Goal: Task Accomplishment & Management: Use online tool/utility

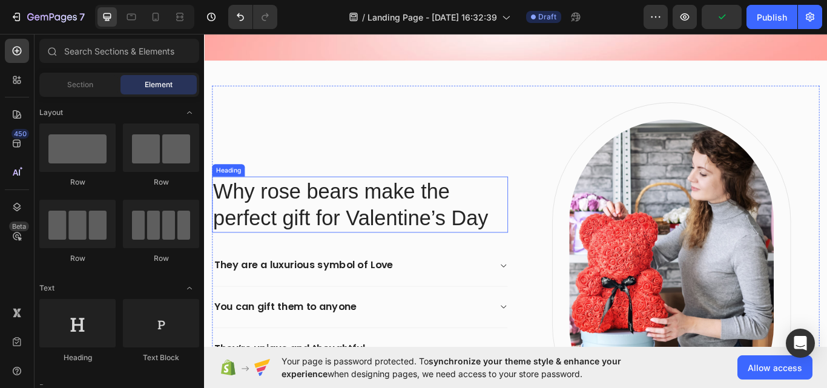
scroll to position [484, 0]
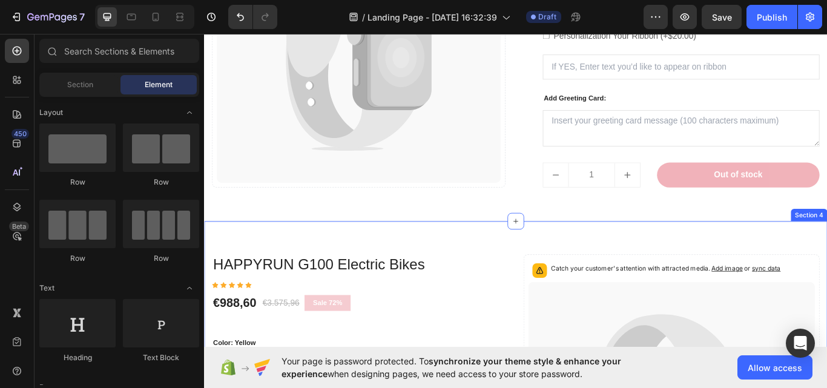
radio input "false"
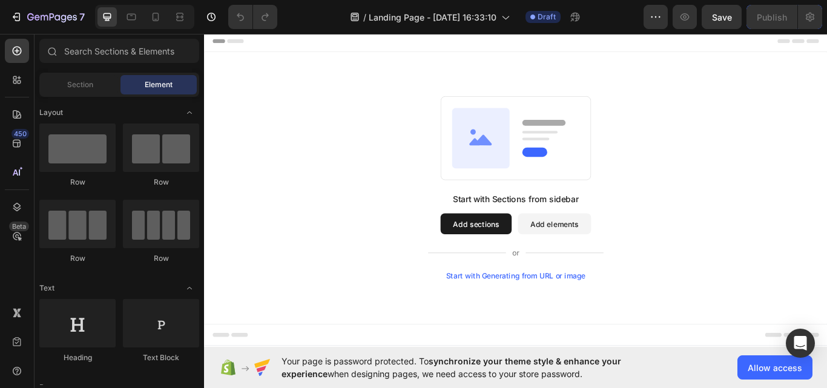
click at [522, 256] on button "Add sections" at bounding box center [520, 256] width 83 height 24
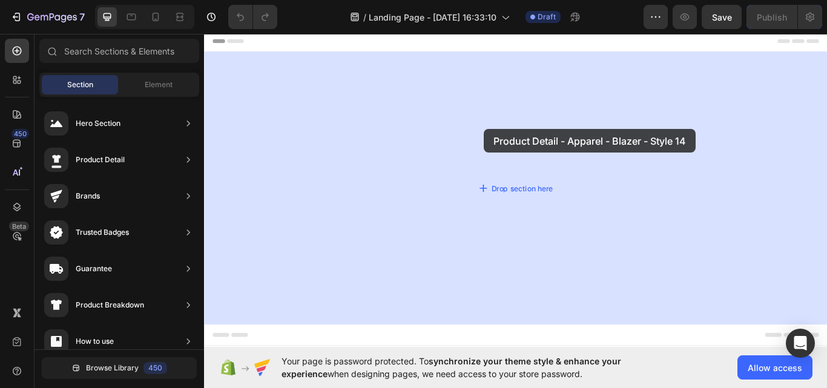
drag, startPoint x: 476, startPoint y: 150, endPoint x: 530, endPoint y: 145, distance: 54.7
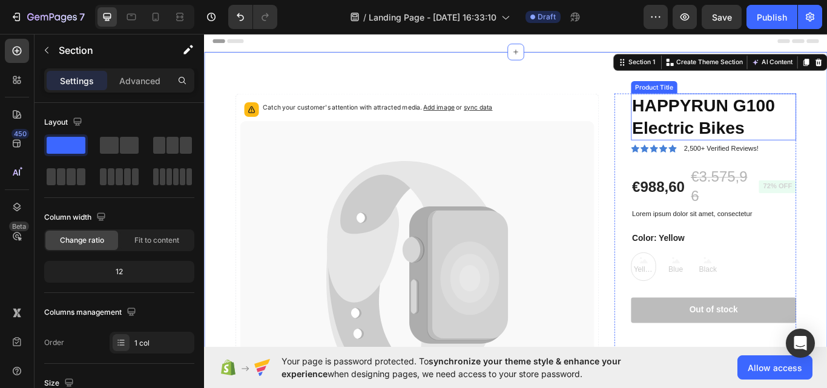
click at [734, 127] on h1 "HAPPYRUN G100 Electric Bikes" at bounding box center [798, 131] width 193 height 54
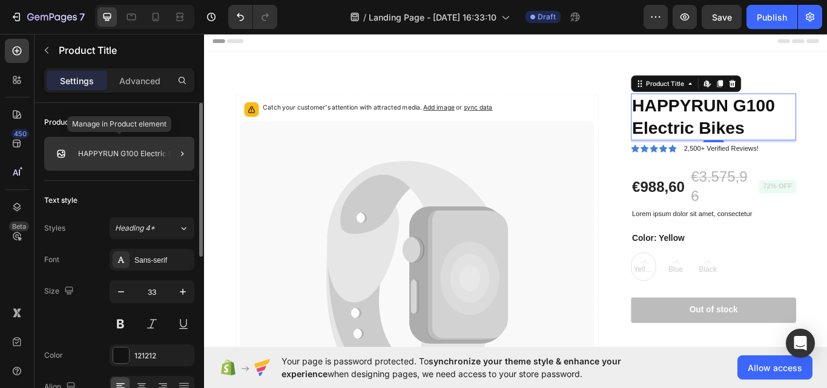
click at [128, 155] on p "HAPPYRUN G100 Electric Bikes" at bounding box center [132, 154] width 109 height 8
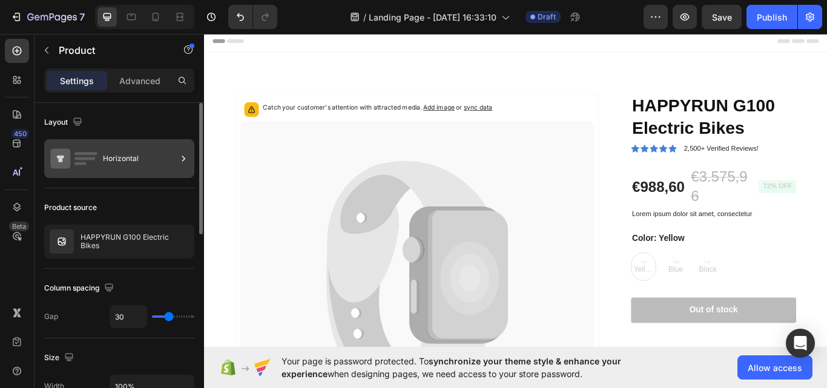
click at [182, 159] on icon at bounding box center [183, 159] width 12 height 12
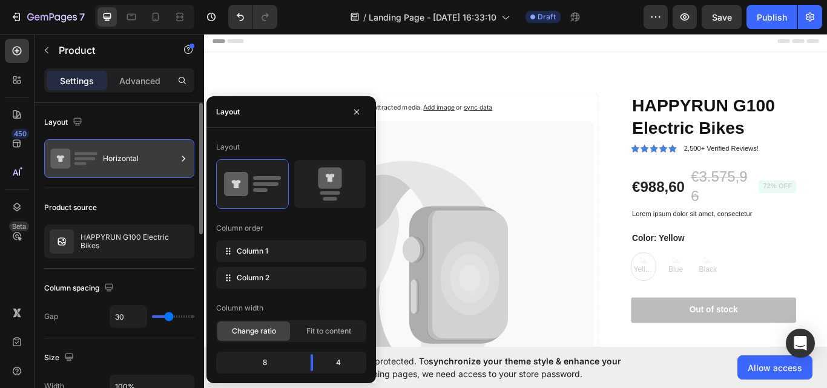
click at [100, 162] on div "Horizontal" at bounding box center [119, 158] width 150 height 39
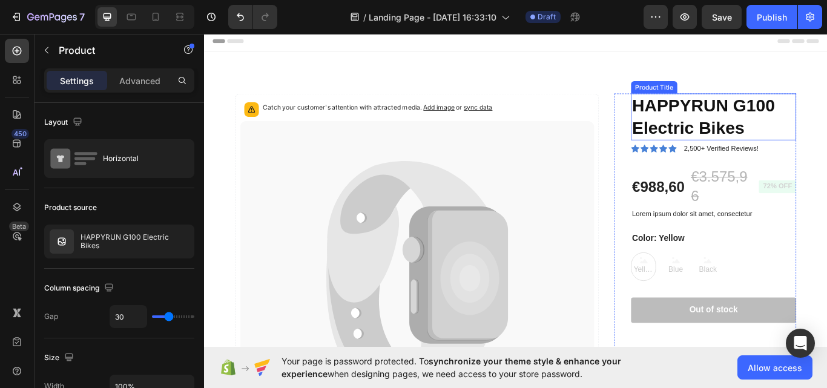
click at [779, 119] on h1 "HAPPYRUN G100 Electric Bikes" at bounding box center [798, 131] width 193 height 54
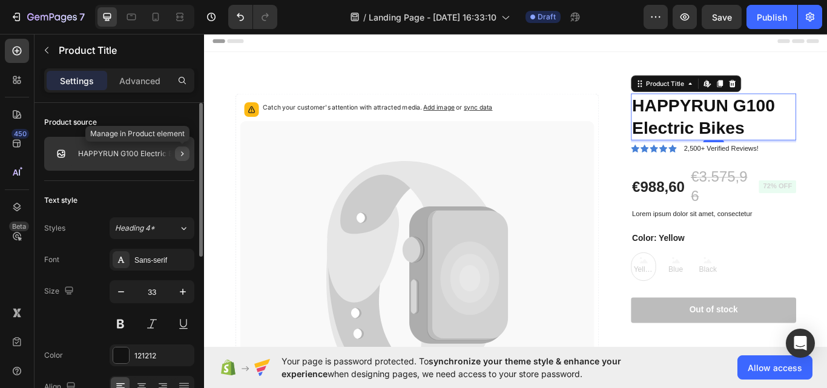
click at [185, 153] on icon "button" at bounding box center [182, 154] width 10 height 10
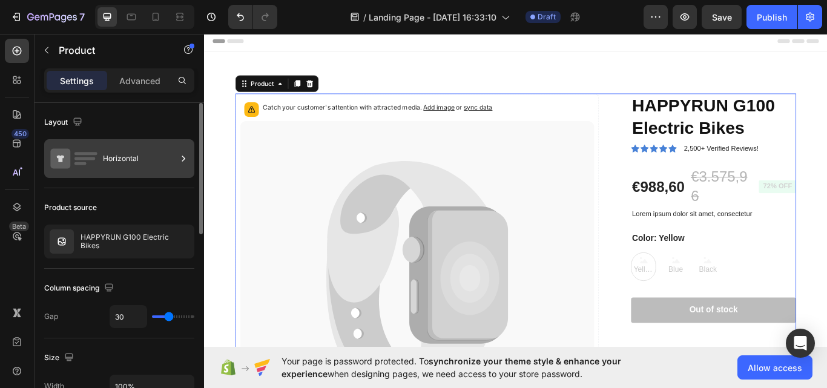
click at [183, 155] on icon at bounding box center [183, 159] width 12 height 12
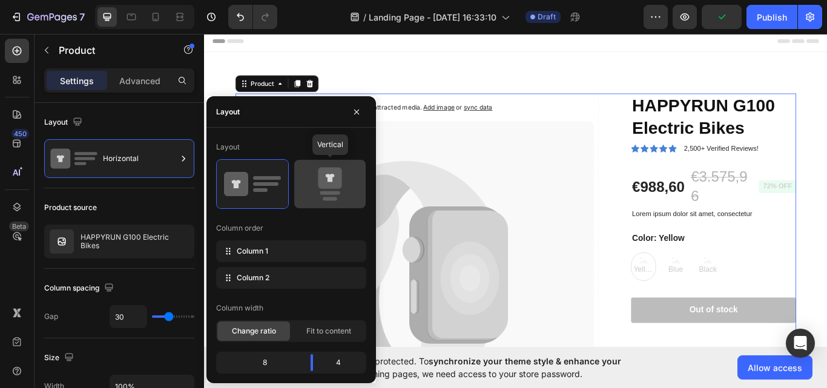
click at [311, 184] on icon at bounding box center [329, 184] width 57 height 34
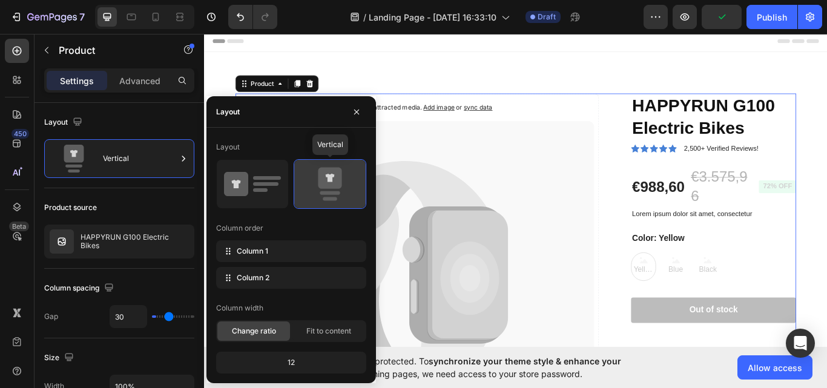
type input "0"
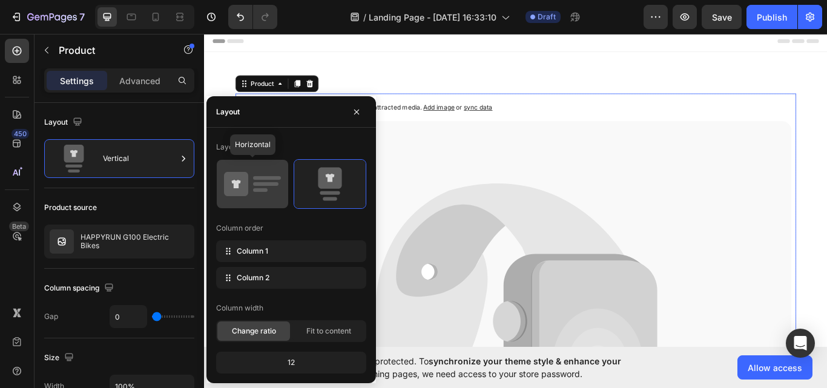
click at [270, 186] on icon at bounding box center [252, 184] width 57 height 34
type input "30"
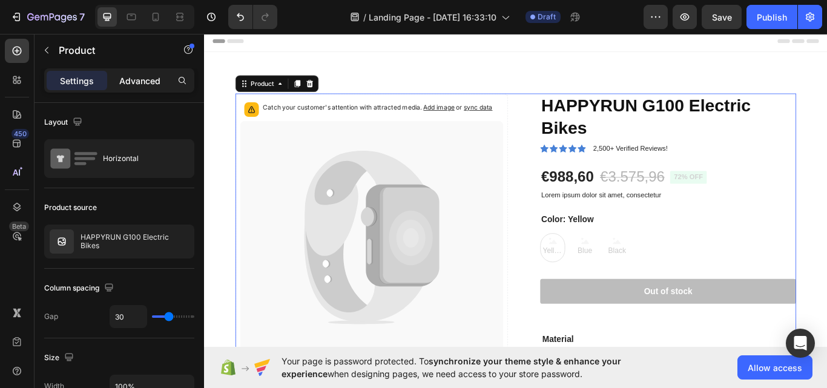
click at [150, 74] on p "Advanced" at bounding box center [139, 80] width 41 height 13
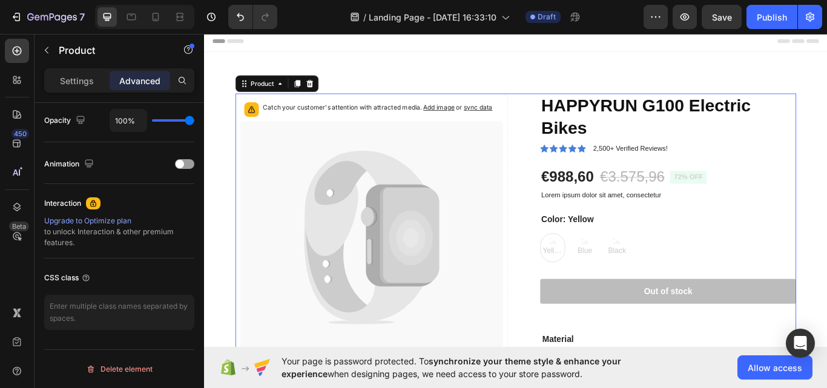
scroll to position [4, 0]
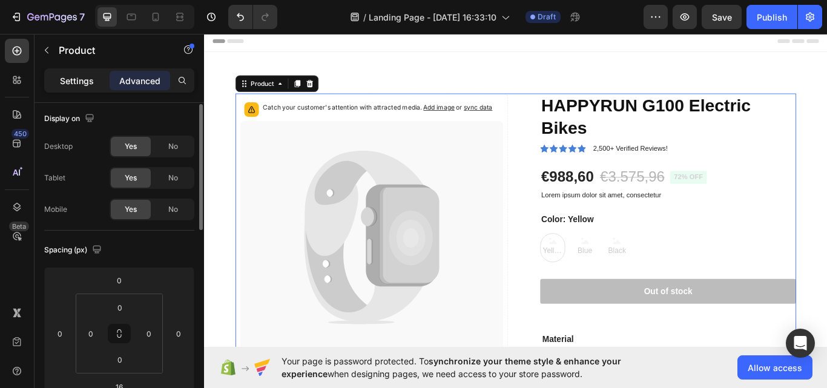
click at [76, 81] on p "Settings" at bounding box center [77, 80] width 34 height 13
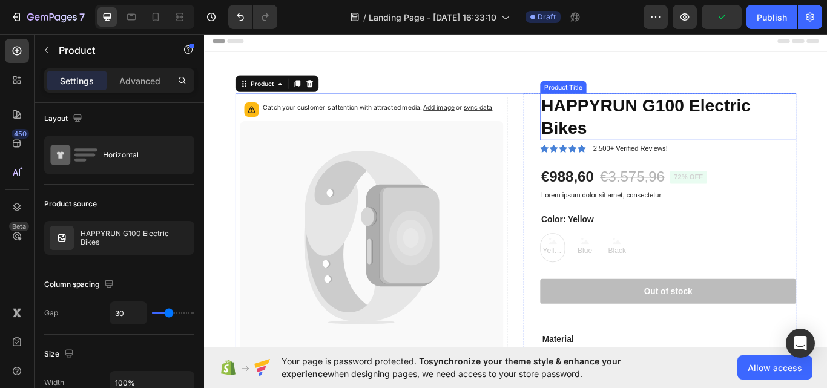
click at [644, 124] on h1 "HAPPYRUN G100 Electric Bikes" at bounding box center [745, 131] width 298 height 54
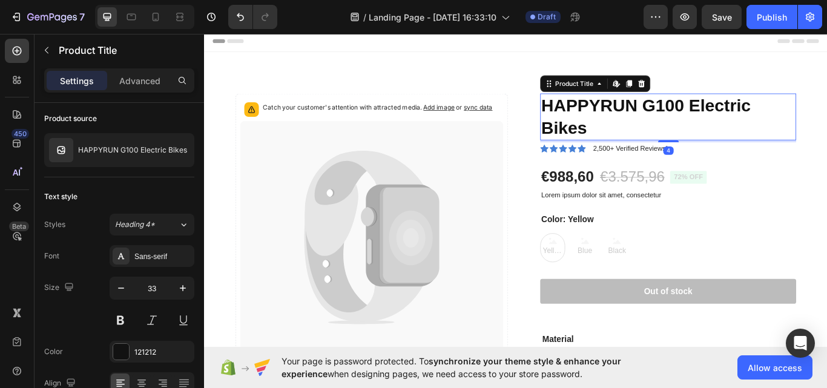
scroll to position [0, 0]
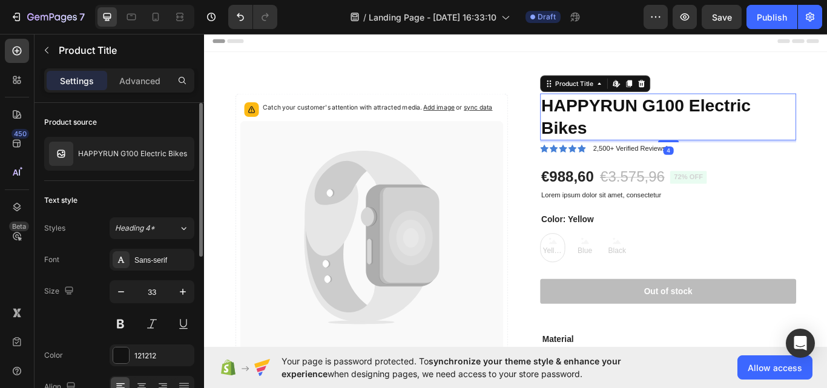
click at [654, 122] on h1 "HAPPYRUN G100 Electric Bikes" at bounding box center [745, 131] width 298 height 54
click at [684, 111] on h1 "HAPPYRUN G100 Electric Bikes" at bounding box center [745, 131] width 298 height 54
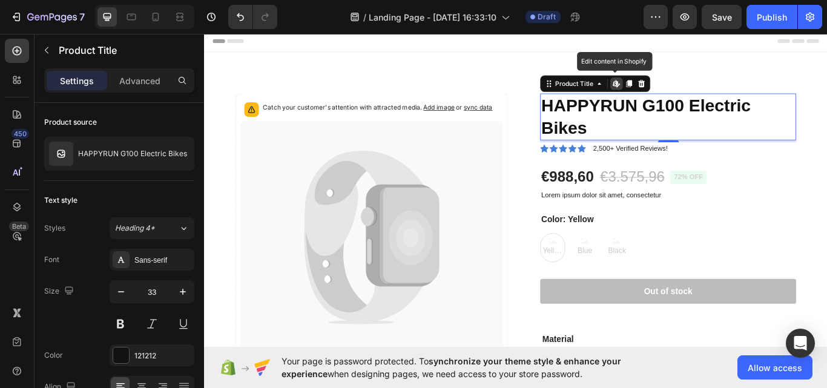
drag, startPoint x: 684, startPoint y: 111, endPoint x: 655, endPoint y: 131, distance: 35.3
click at [685, 111] on h1 "HAPPYRUN G100 Electric Bikes" at bounding box center [745, 131] width 298 height 54
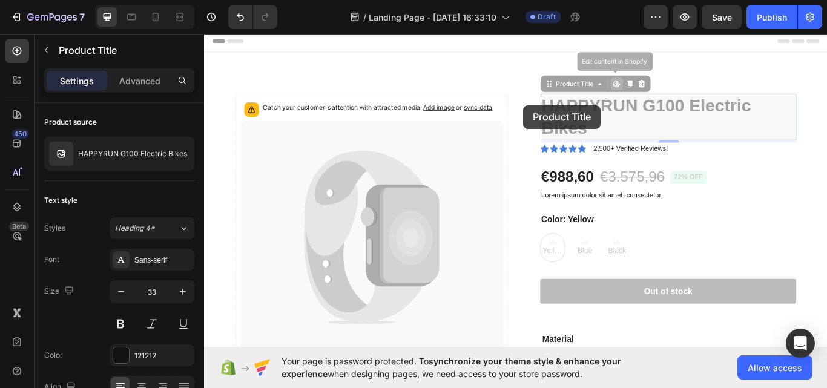
drag, startPoint x: 649, startPoint y: 139, endPoint x: 576, endPoint y: 117, distance: 75.8
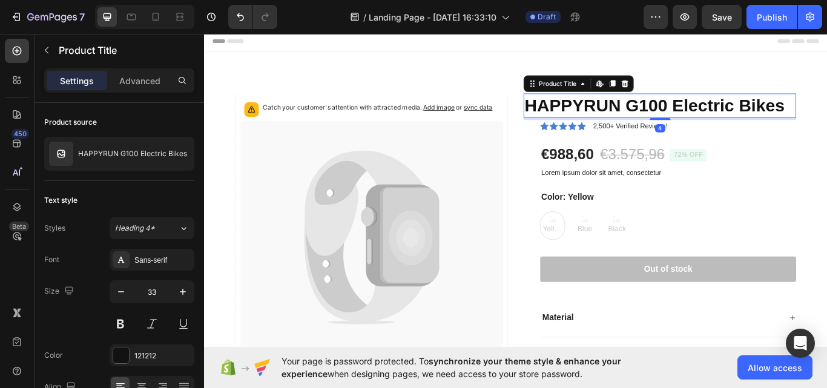
click at [646, 122] on h1 "HAPPYRUN G100 Electric Bikes" at bounding box center [735, 118] width 318 height 28
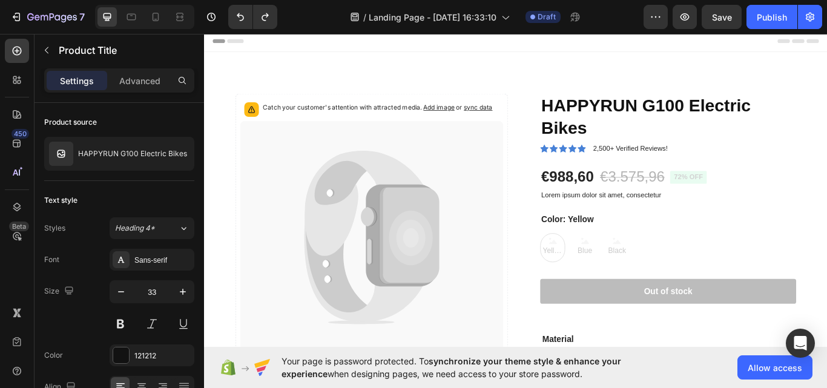
click at [646, 122] on h1 "HAPPYRUN G100 Electric Bikes" at bounding box center [745, 131] width 298 height 54
click at [632, 128] on h1 "HAPPYRUN G100 Electric Bikes" at bounding box center [745, 131] width 298 height 54
click at [726, 107] on h1 "HAPPYRUN G100 Electric Bikes" at bounding box center [745, 131] width 298 height 54
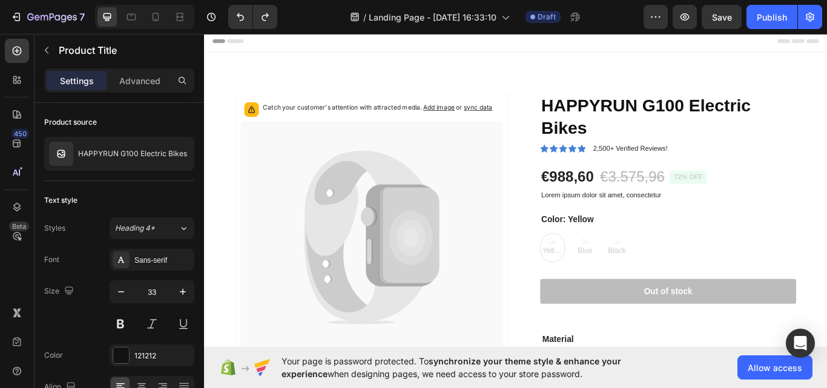
click at [709, 115] on h1 "HAPPYRUN G100 Electric Bikes" at bounding box center [745, 131] width 298 height 54
click at [707, 116] on h1 "HAPPYRUN G100 Electric Bikes" at bounding box center [745, 131] width 298 height 54
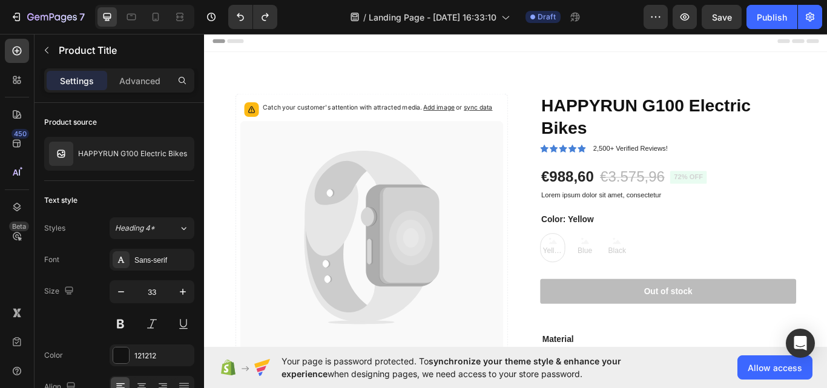
click at [707, 116] on h1 "HAPPYRUN G100 Electric Bikes" at bounding box center [745, 131] width 298 height 54
click at [708, 119] on h1 "HAPPYRUN G100 Electric Bikes" at bounding box center [745, 131] width 298 height 54
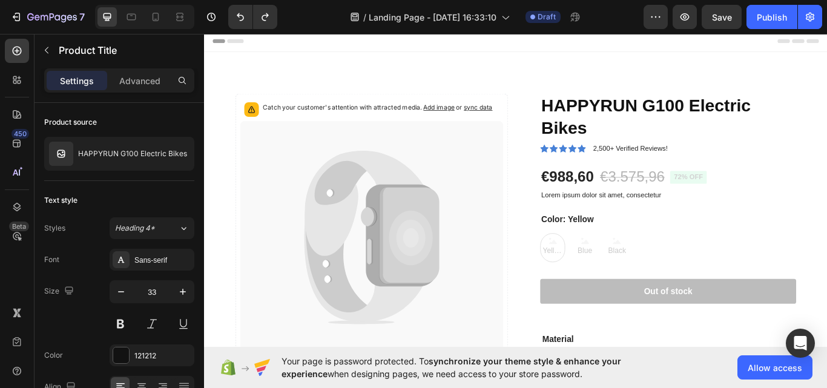
click at [708, 119] on h1 "HAPPYRUN G100 Electric Bikes" at bounding box center [745, 131] width 298 height 54
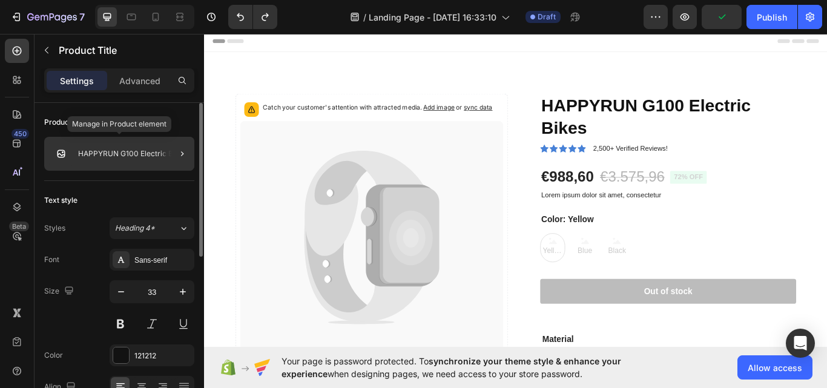
click at [92, 151] on p "HAPPYRUN G100 Electric Bikes" at bounding box center [132, 154] width 109 height 8
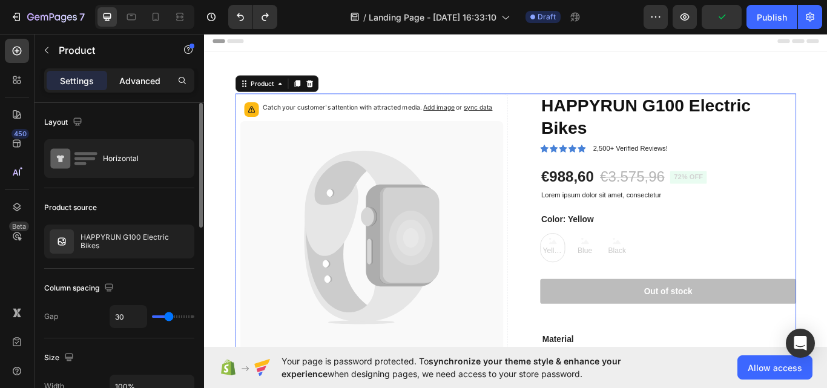
click at [150, 76] on p "Advanced" at bounding box center [139, 80] width 41 height 13
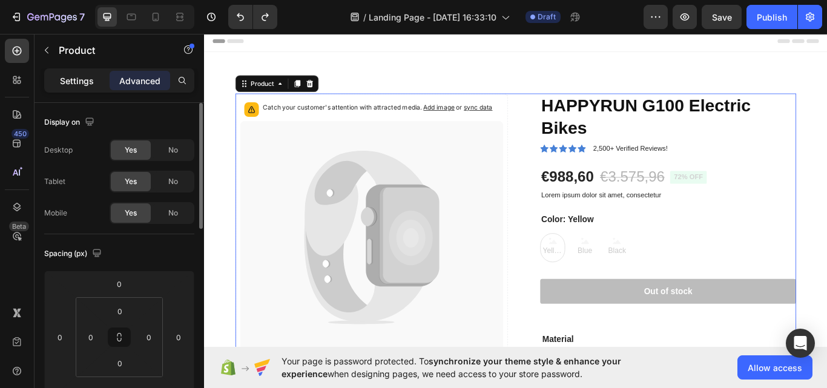
click at [81, 79] on p "Settings" at bounding box center [77, 80] width 34 height 13
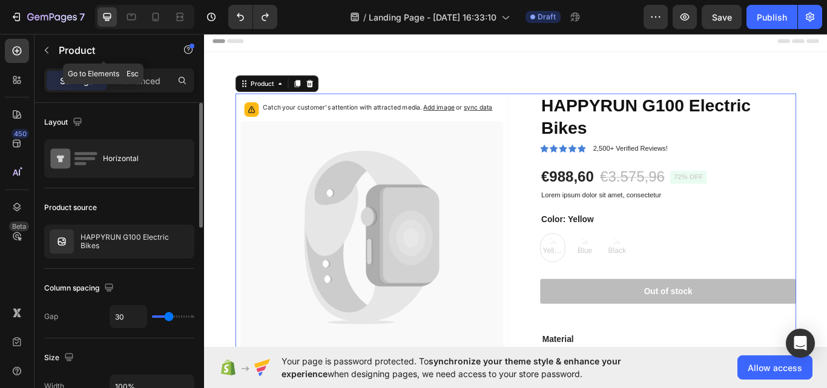
click at [46, 51] on icon "button" at bounding box center [47, 50] width 4 height 7
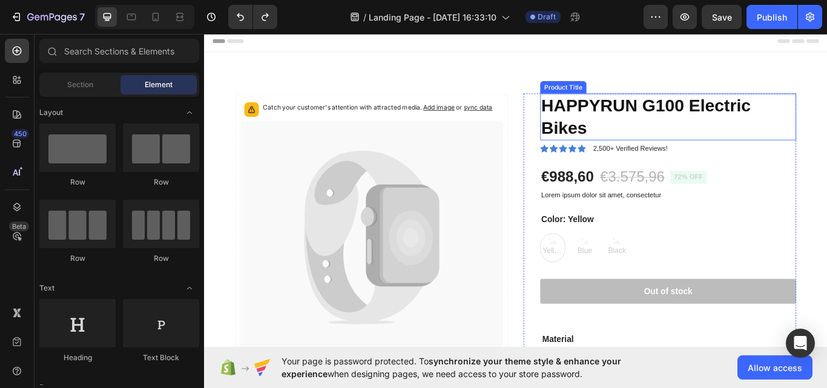
click at [686, 123] on h1 "HAPPYRUN G100 Electric Bikes" at bounding box center [745, 131] width 298 height 54
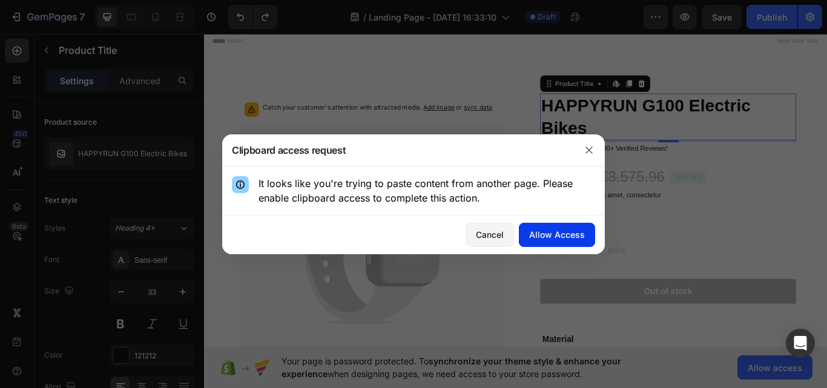
click at [572, 238] on div "Allow Access" at bounding box center [557, 234] width 56 height 13
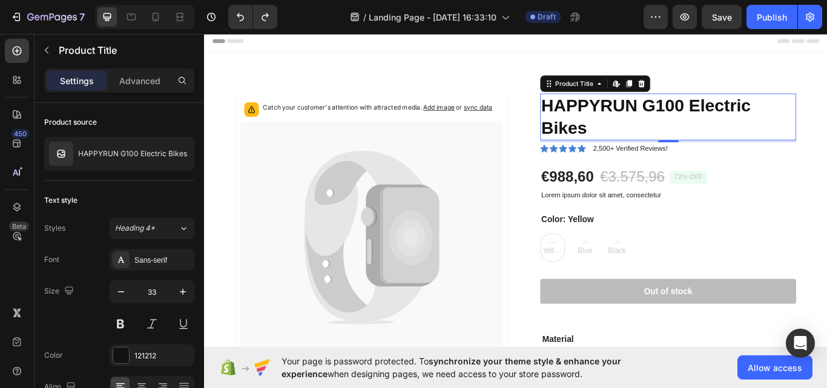
click at [665, 125] on h1 "HAPPYRUN G100 Electric Bikes" at bounding box center [745, 131] width 298 height 54
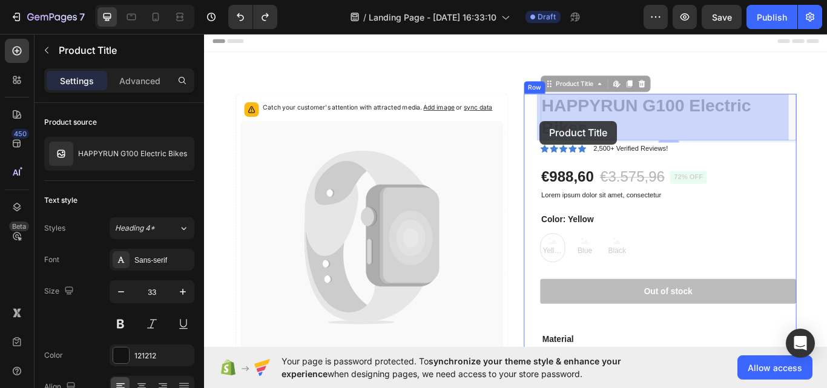
drag, startPoint x: 649, startPoint y: 145, endPoint x: 595, endPoint y: 125, distance: 57.3
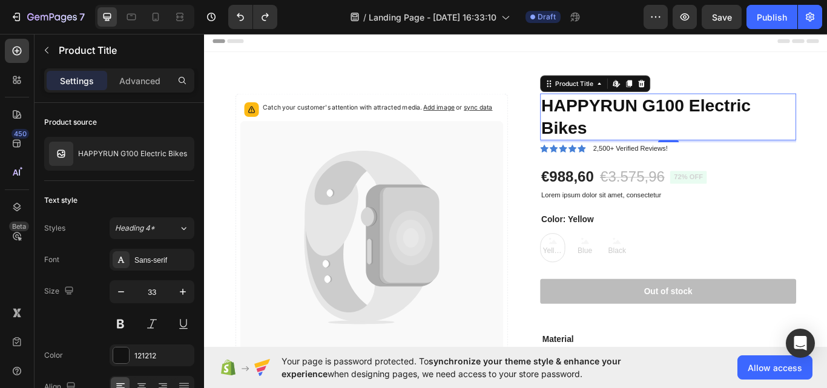
click at [619, 128] on h1 "HAPPYRUN G100 Electric Bikes" at bounding box center [745, 131] width 298 height 54
click at [644, 96] on div "Product Title" at bounding box center [635, 92] width 49 height 11
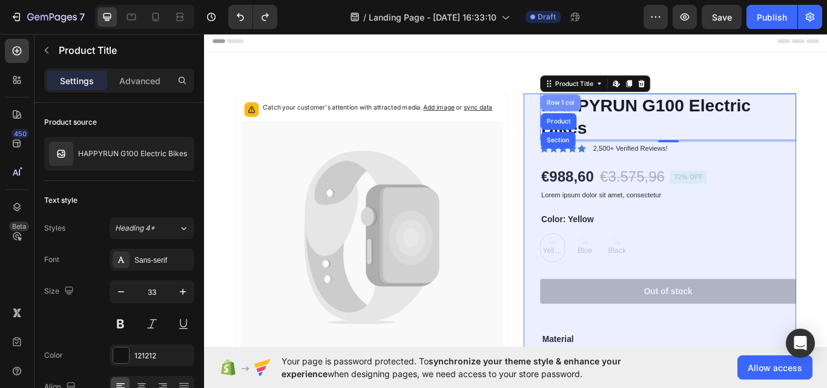
click at [630, 107] on div "Row 1 col" at bounding box center [619, 114] width 47 height 19
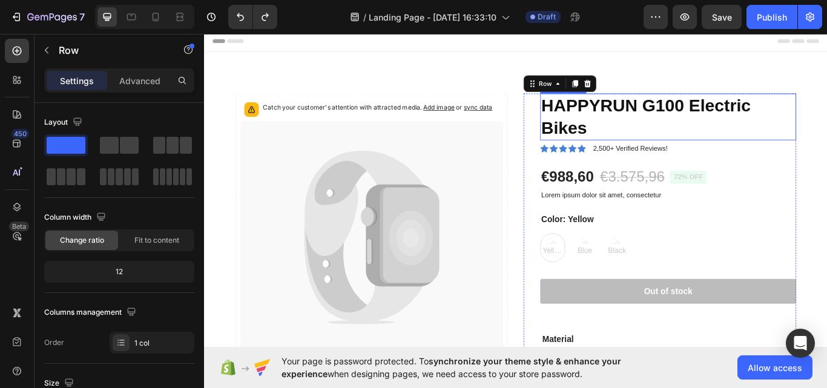
click at [657, 123] on h1 "HAPPYRUN G100 Electric Bikes" at bounding box center [745, 131] width 298 height 54
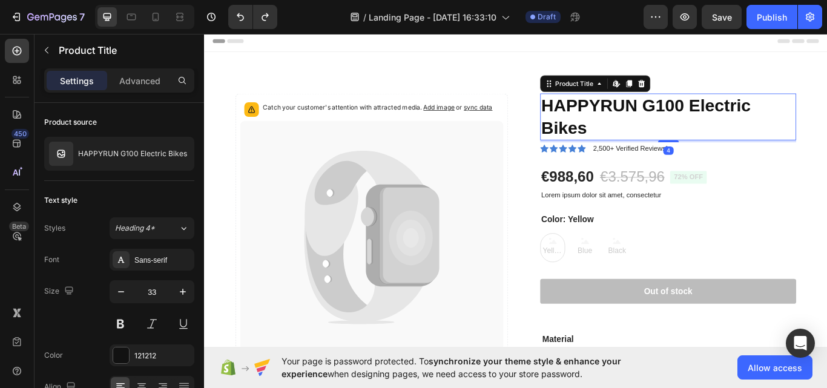
click at [657, 123] on h1 "HAPPYRUN G100 Electric Bikes" at bounding box center [745, 131] width 298 height 54
click at [619, 139] on h1 "HAPPYRUN G100 Electric Bikes" at bounding box center [745, 131] width 298 height 54
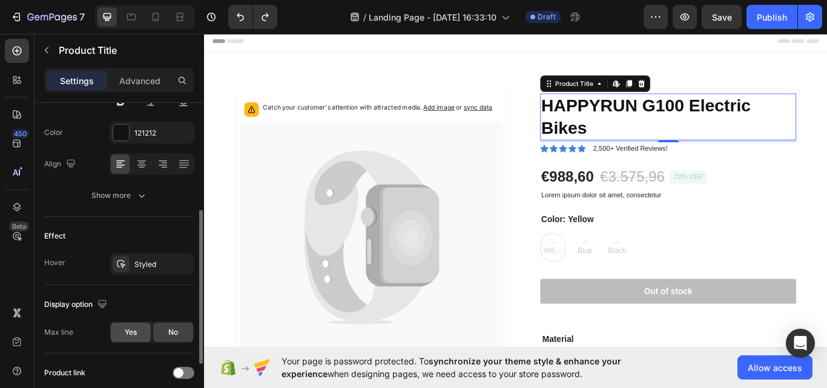
scroll to position [162, 0]
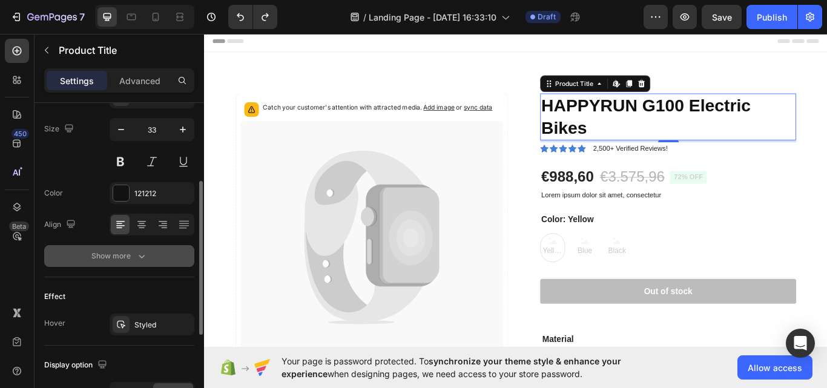
click at [136, 259] on icon "button" at bounding box center [142, 256] width 12 height 12
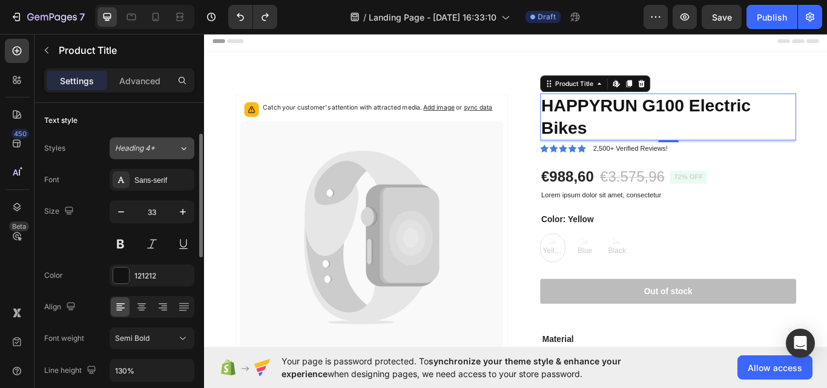
scroll to position [0, 0]
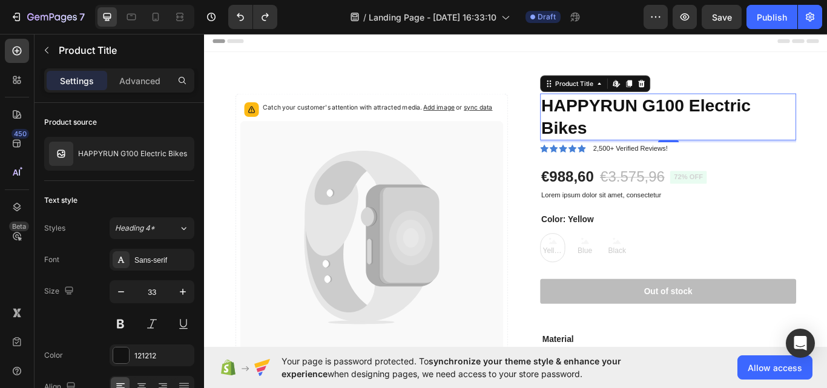
click at [710, 117] on h1 "HAPPYRUN G100 Electric Bikes" at bounding box center [745, 131] width 298 height 54
click at [704, 118] on h1 "HAPPYRUN G100 Electric Bikes" at bounding box center [745, 131] width 298 height 54
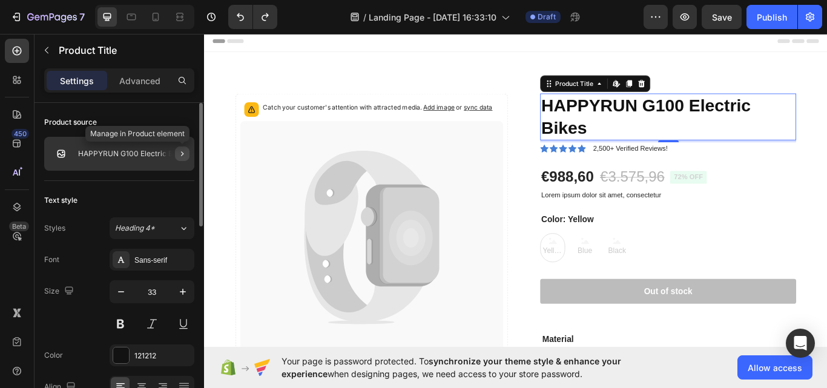
click at [183, 154] on icon "button" at bounding box center [182, 154] width 10 height 10
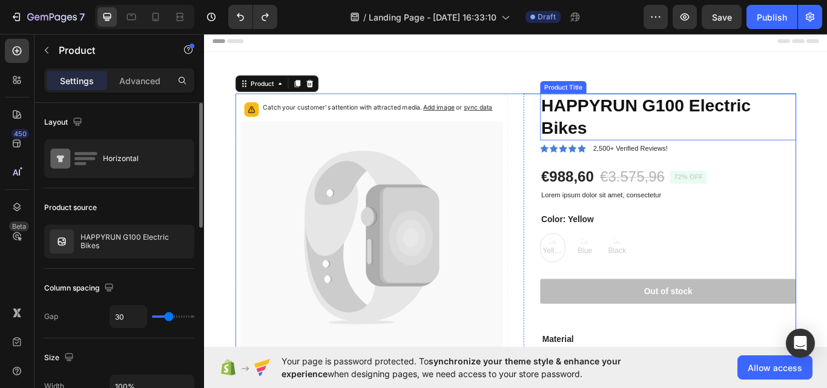
click at [619, 125] on h1 "HAPPYRUN G100 Electric Bikes" at bounding box center [745, 131] width 298 height 54
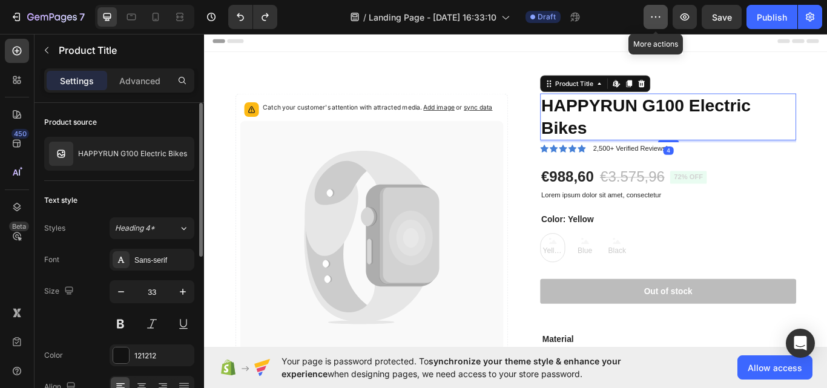
click at [654, 22] on icon "button" at bounding box center [656, 17] width 12 height 12
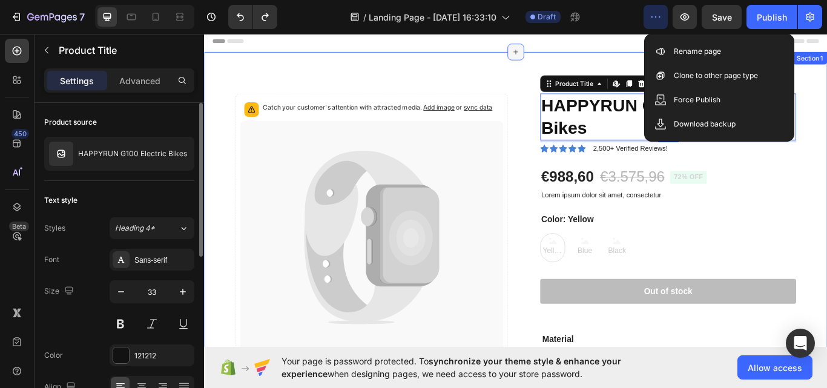
click at [571, 50] on div at bounding box center [567, 55] width 19 height 19
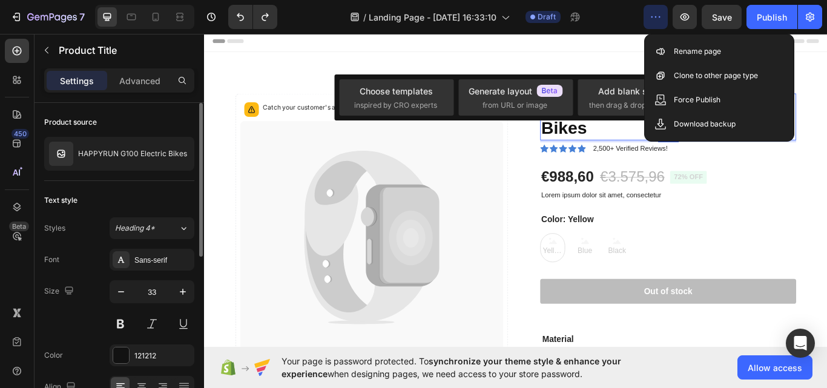
click at [649, 160] on div "4" at bounding box center [745, 160] width 298 height 2
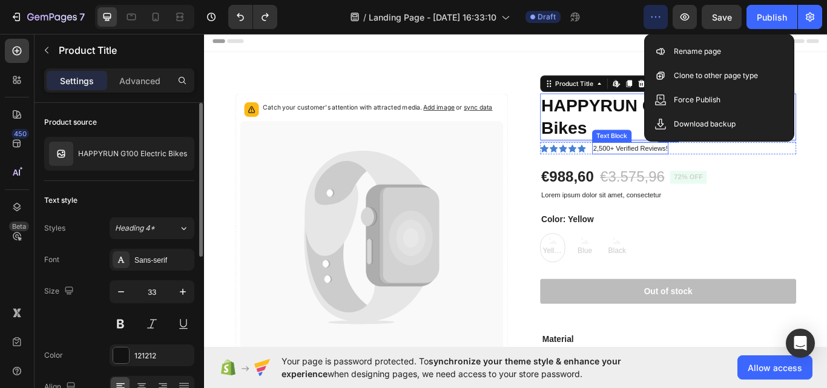
click at [665, 177] on div "HAPPYRUN G100 Electric Bikes Product Title Edit content in Shopify 4 Icon Icon …" at bounding box center [745, 305] width 298 height 403
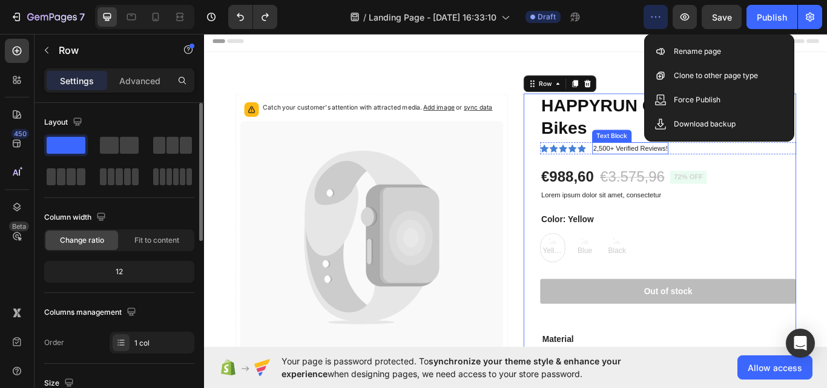
click at [665, 170] on p "2,500+ Verified Reviews!" at bounding box center [700, 168] width 87 height 12
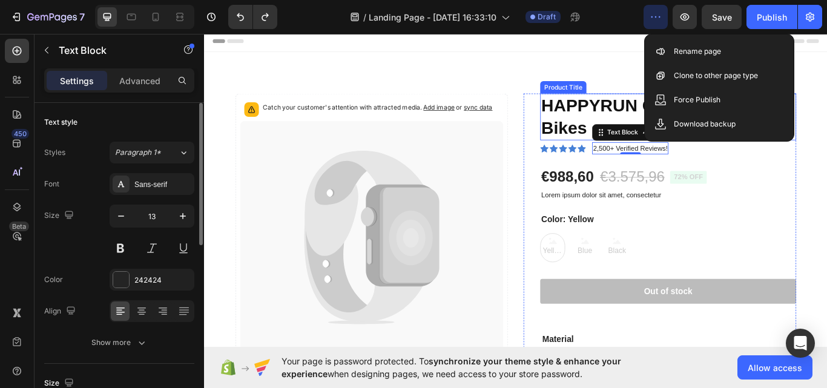
click at [636, 128] on h1 "HAPPYRUN G100 Electric Bikes" at bounding box center [745, 131] width 298 height 54
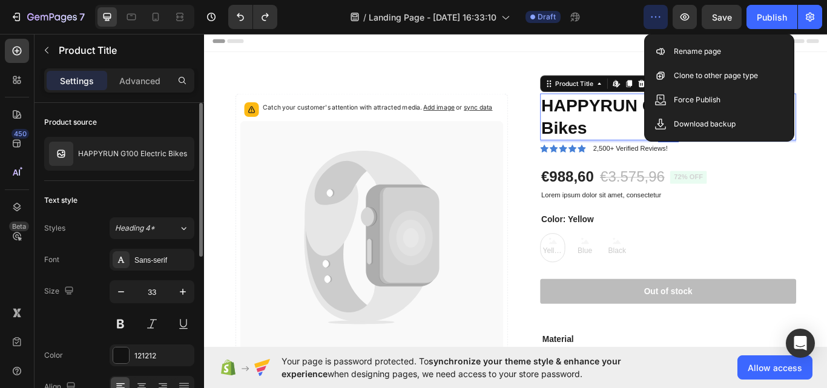
click at [634, 122] on h1 "HAPPYRUN G100 Electric Bikes" at bounding box center [745, 131] width 298 height 54
click at [664, 204] on div "€3.575,96" at bounding box center [703, 201] width 78 height 24
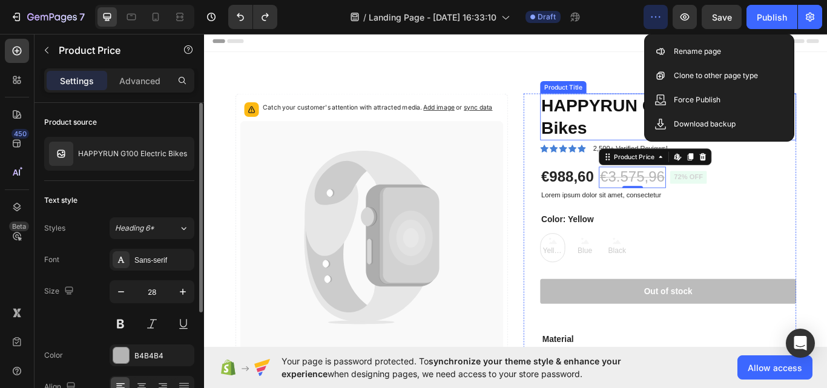
click at [640, 142] on h1 "HAPPYRUN G100 Electric Bikes" at bounding box center [745, 131] width 298 height 54
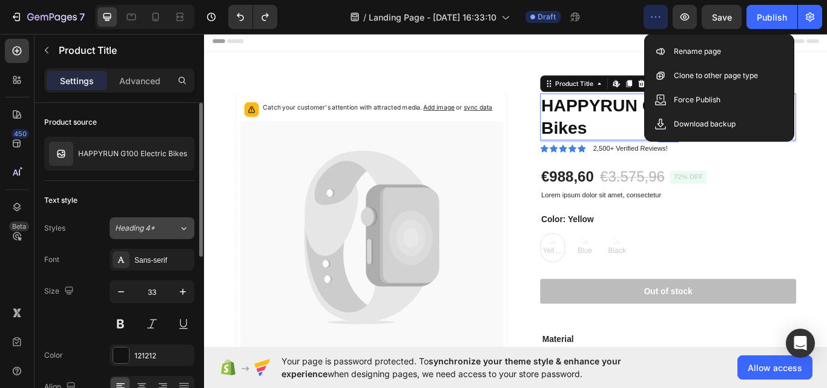
click at [155, 222] on button "Heading 4*" at bounding box center [152, 228] width 85 height 22
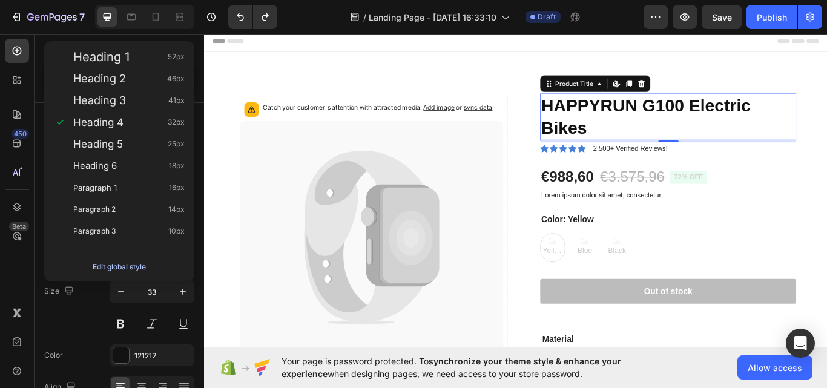
click at [117, 265] on div "Edit global style" at bounding box center [119, 267] width 53 height 15
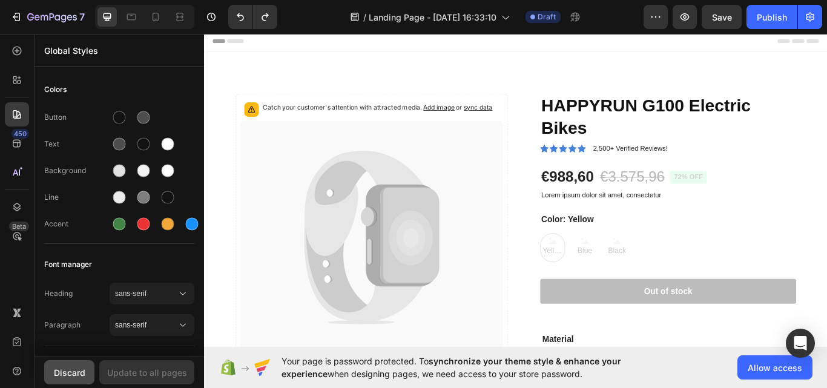
click at [58, 367] on div "Discard" at bounding box center [69, 372] width 31 height 13
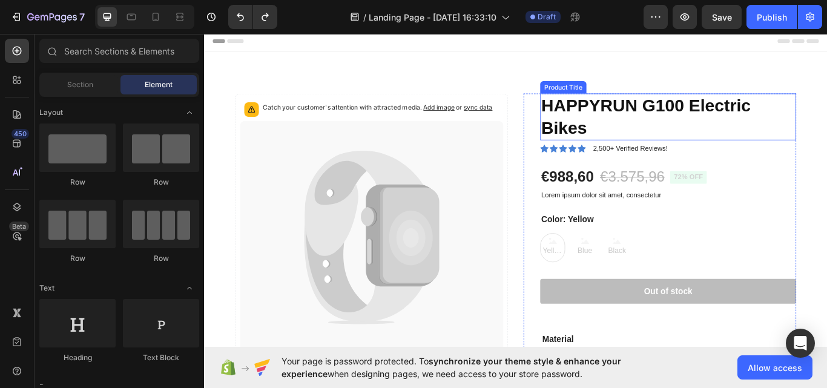
click at [674, 111] on h1 "HAPPYRUN G100 Electric Bikes" at bounding box center [745, 131] width 298 height 54
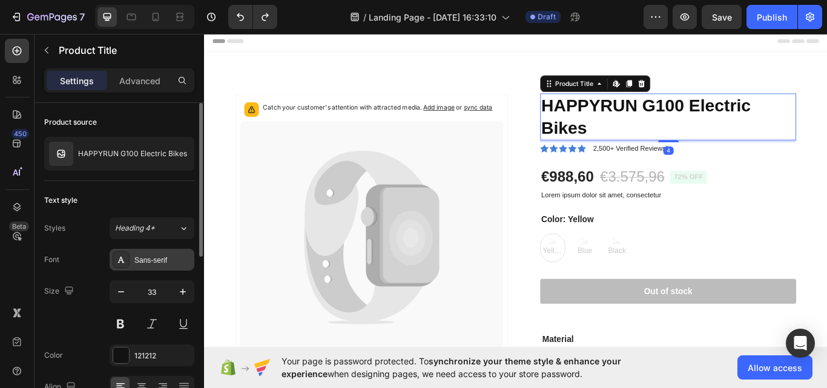
click at [127, 257] on div at bounding box center [121, 259] width 17 height 17
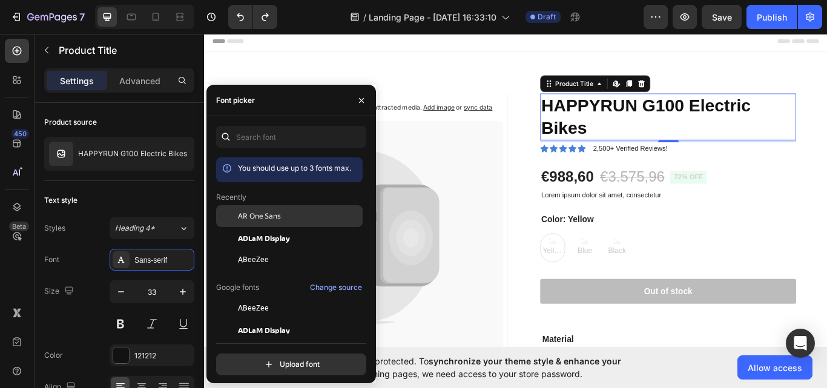
click at [271, 214] on span "AR One Sans" at bounding box center [259, 216] width 43 height 11
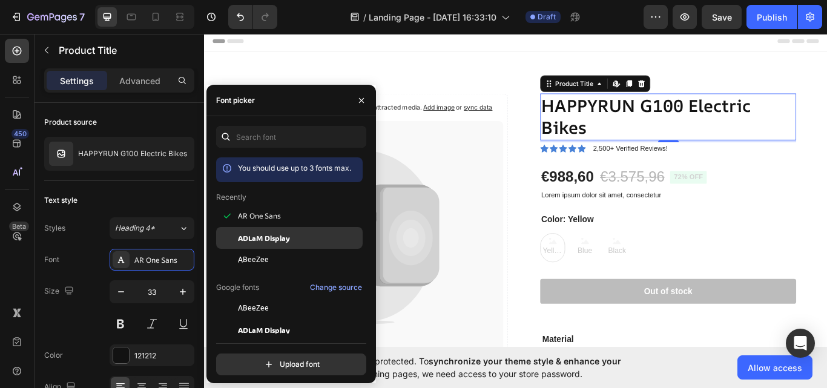
click at [272, 235] on span "ADLaM Display" at bounding box center [264, 237] width 52 height 11
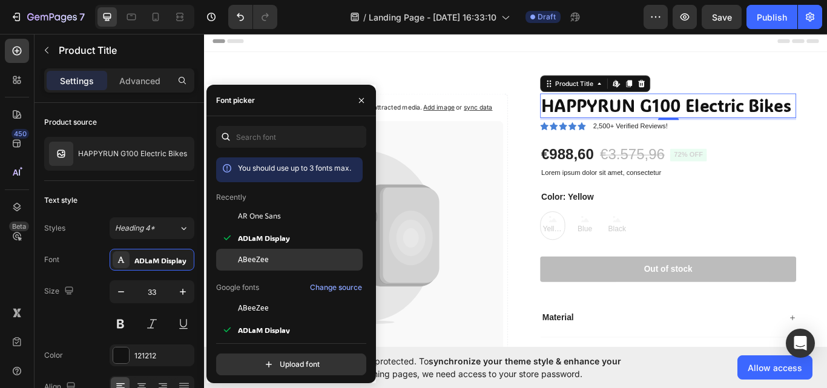
click at [257, 258] on span "ABeeZee" at bounding box center [253, 259] width 31 height 11
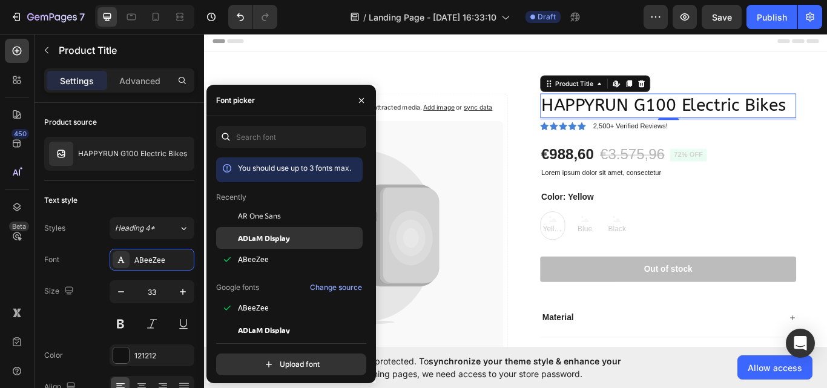
click at [259, 234] on span "ADLaM Display" at bounding box center [264, 237] width 52 height 11
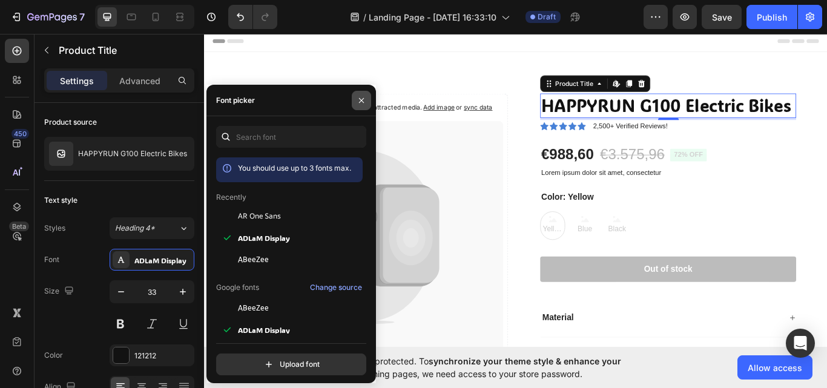
click at [361, 105] on button "button" at bounding box center [361, 100] width 19 height 19
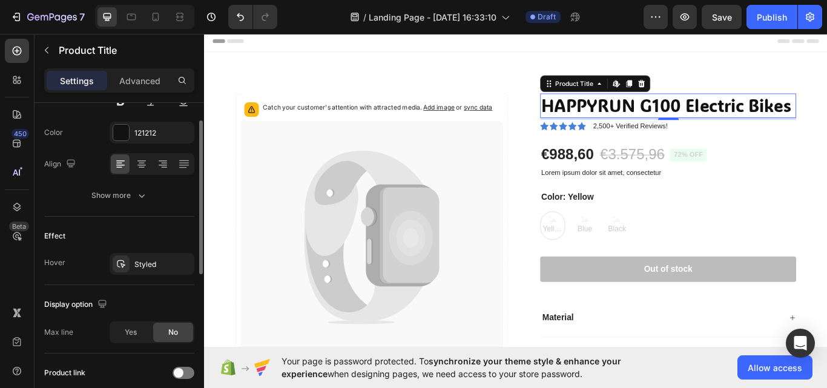
scroll to position [162, 0]
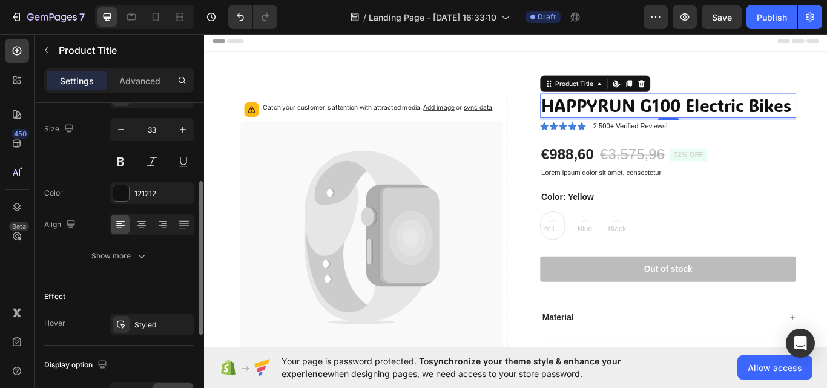
click at [124, 266] on button "Show more" at bounding box center [119, 256] width 150 height 22
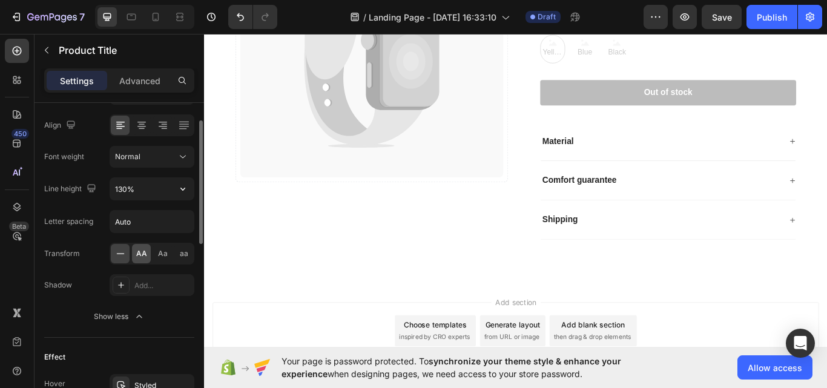
scroll to position [201, 0]
